Goal: Task Accomplishment & Management: Manage account settings

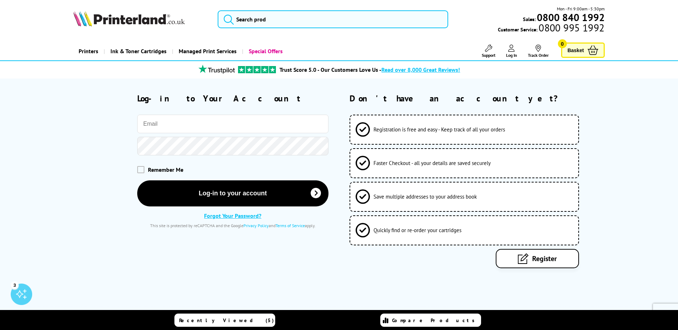
click at [228, 115] on input "email" at bounding box center [232, 124] width 191 height 19
type input "[EMAIL_ADDRESS][DOMAIN_NAME]"
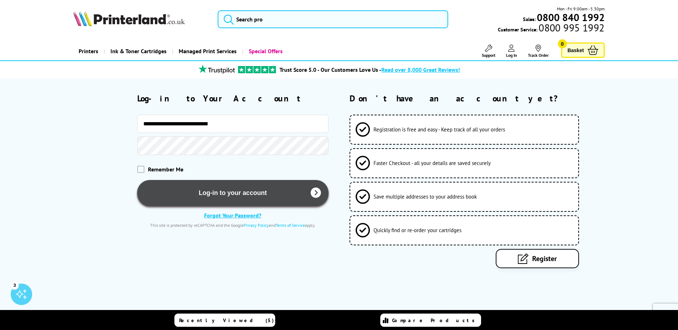
click at [227, 194] on button "Log-in to your account" at bounding box center [232, 193] width 191 height 26
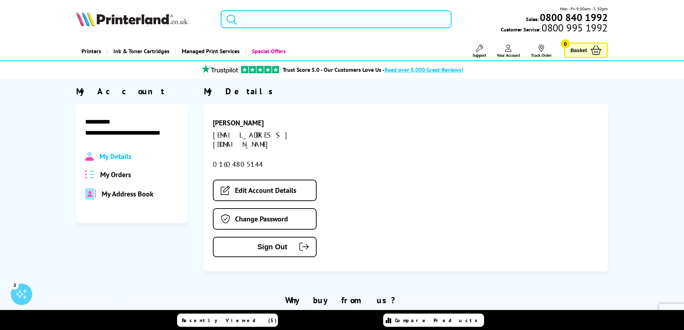
click at [240, 21] on input "search" at bounding box center [336, 19] width 231 height 18
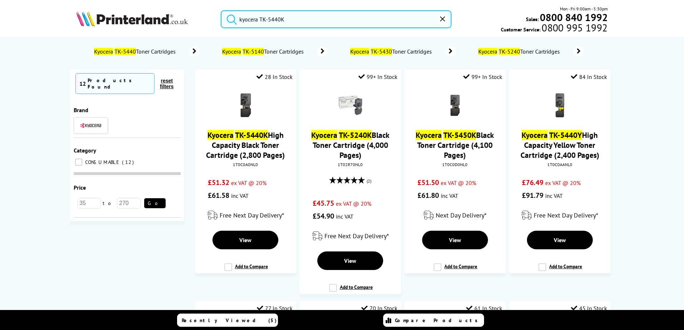
type input "kyocera TK-5440K"
click at [221, 10] on button "submit" at bounding box center [230, 18] width 18 height 16
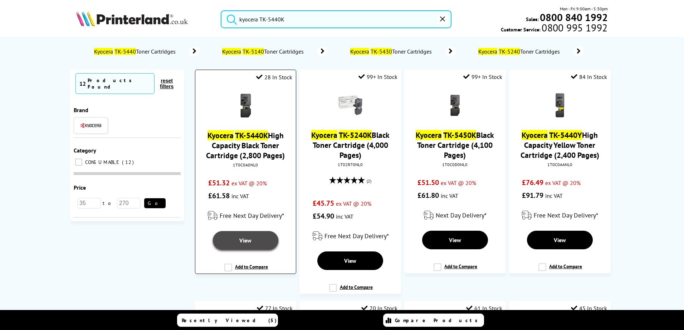
click at [248, 238] on span "View" at bounding box center [245, 240] width 12 height 7
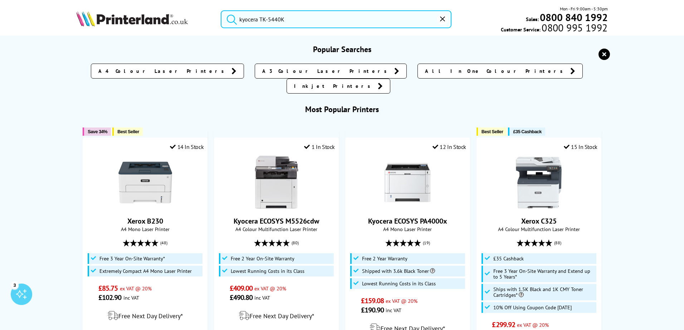
click at [344, 21] on input "kyocera TK-5440K" at bounding box center [336, 19] width 231 height 18
click at [221, 10] on button "submit" at bounding box center [230, 18] width 18 height 16
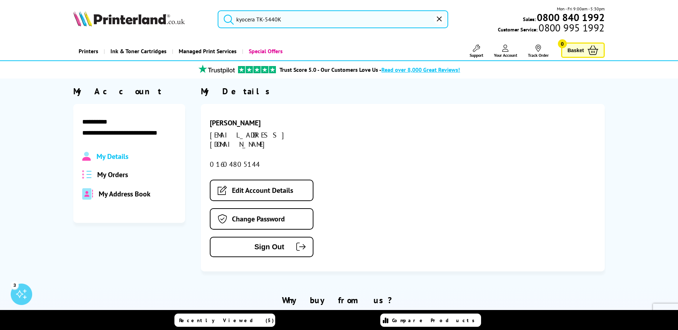
click at [437, 20] on icon "reset" at bounding box center [439, 18] width 5 height 5
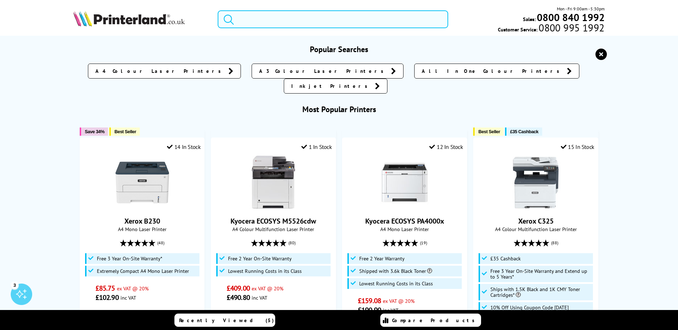
click at [252, 22] on input "search" at bounding box center [333, 19] width 231 height 18
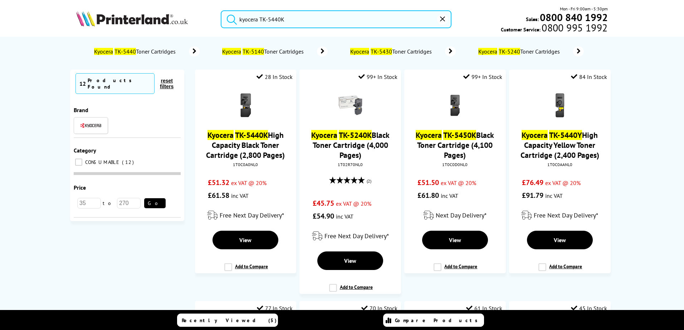
type input "kyocera TK-5440K"
click at [221, 10] on button "submit" at bounding box center [230, 18] width 18 height 16
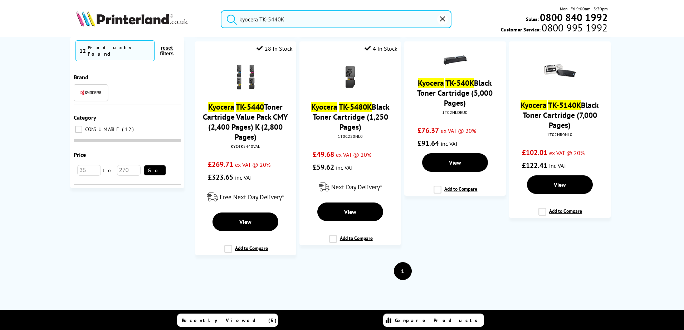
scroll to position [473, 0]
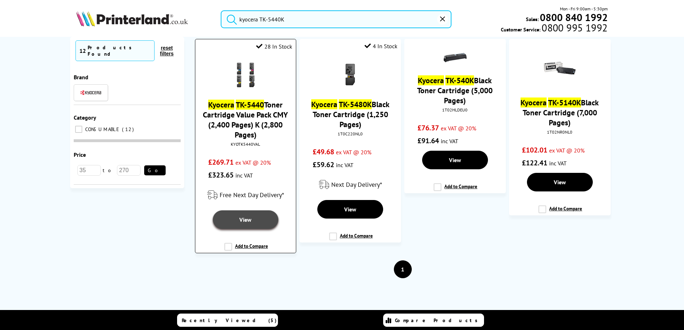
click at [241, 215] on link "View" at bounding box center [245, 220] width 65 height 19
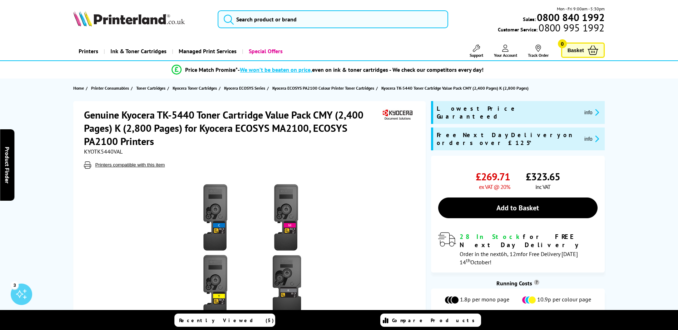
click at [507, 48] on icon at bounding box center [505, 48] width 6 height 7
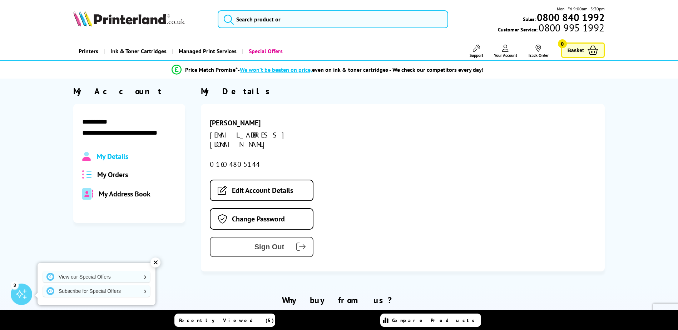
click at [263, 243] on span "Sign Out" at bounding box center [252, 247] width 63 height 8
